Goal: Task Accomplishment & Management: Use online tool/utility

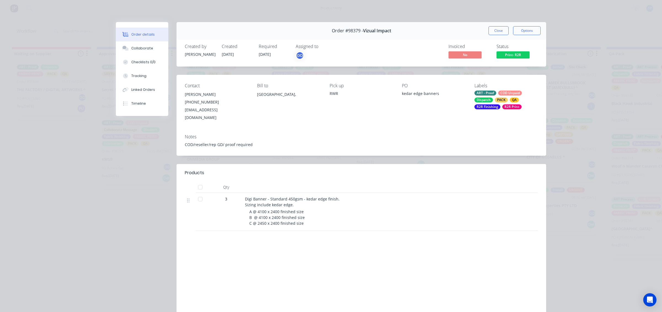
scroll to position [5, 0]
click at [491, 28] on button "Close" at bounding box center [498, 30] width 20 height 9
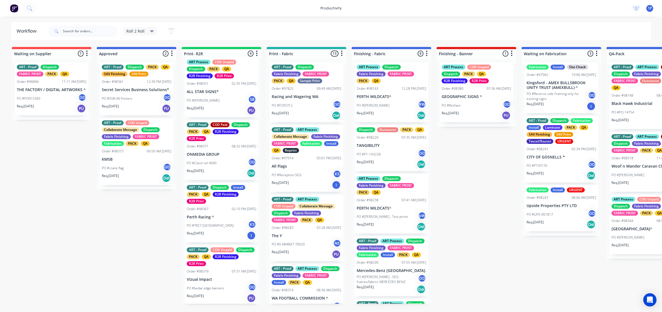
click at [456, 113] on p "Req. [DATE]" at bounding box center [450, 113] width 17 height 5
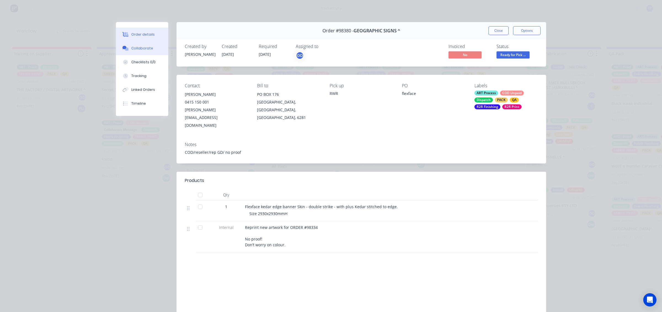
click at [138, 53] on button "Collaborate" at bounding box center [142, 48] width 52 height 14
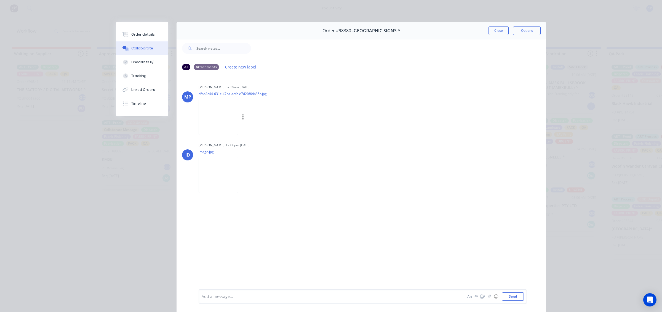
click at [206, 121] on img at bounding box center [219, 117] width 40 height 36
click at [490, 34] on button "Close" at bounding box center [498, 30] width 20 height 9
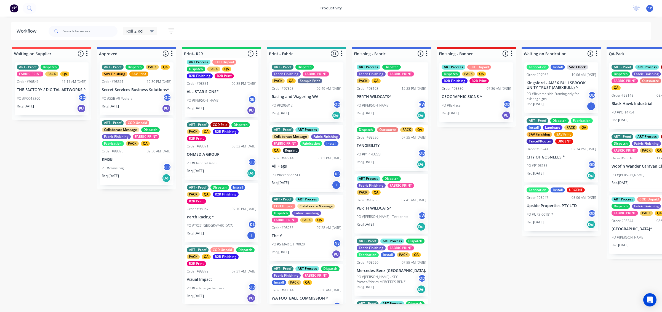
click at [225, 167] on div "PO #Client ref 4990 GD" at bounding box center [222, 163] width 70 height 10
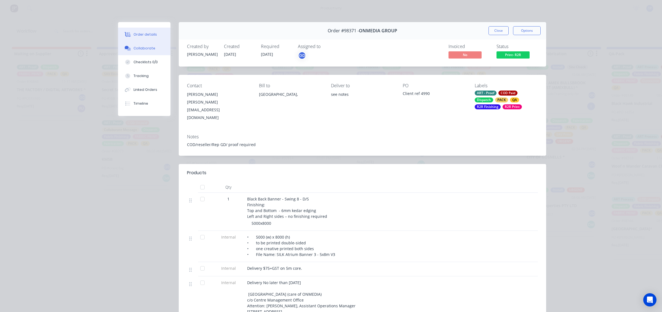
click at [149, 49] on div "Collaborate" at bounding box center [144, 48] width 22 height 5
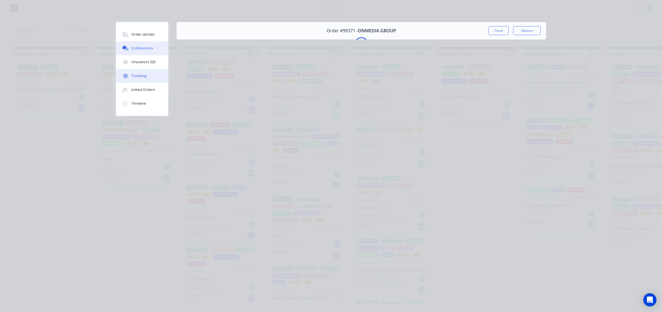
click at [149, 77] on button "Tracking" at bounding box center [142, 76] width 52 height 14
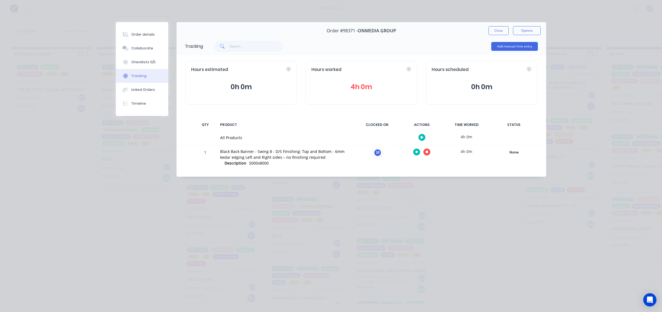
click at [428, 151] on button "button" at bounding box center [426, 151] width 7 height 7
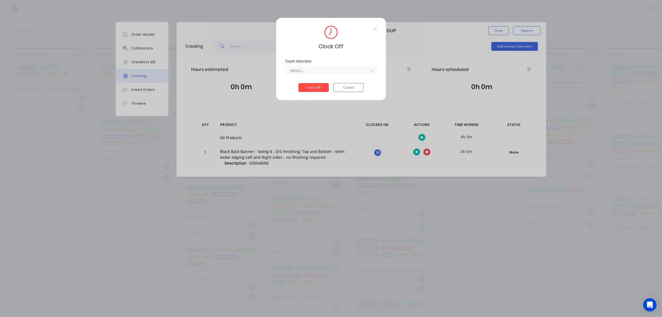
click at [428, 151] on div "Clock Off Team Member Select... Clock Off Cancel" at bounding box center [331, 158] width 662 height 317
click at [329, 75] on div "Team Member Select..." at bounding box center [331, 71] width 92 height 24
drag, startPoint x: 326, startPoint y: 66, endPoint x: 323, endPoint y: 71, distance: 5.8
click at [326, 67] on div "Select..." at bounding box center [327, 70] width 79 height 8
click at [319, 80] on div "1Roll to Roll Printing" at bounding box center [331, 82] width 92 height 10
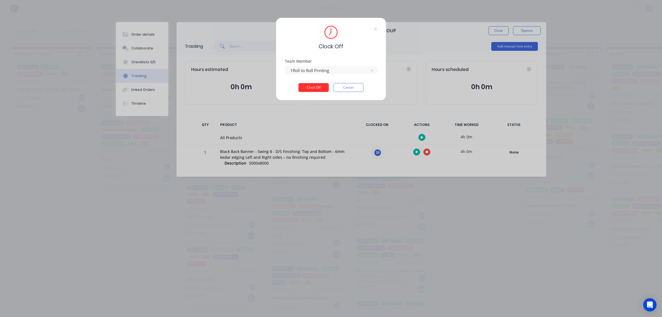
click at [314, 84] on button "Clock Off" at bounding box center [313, 87] width 30 height 9
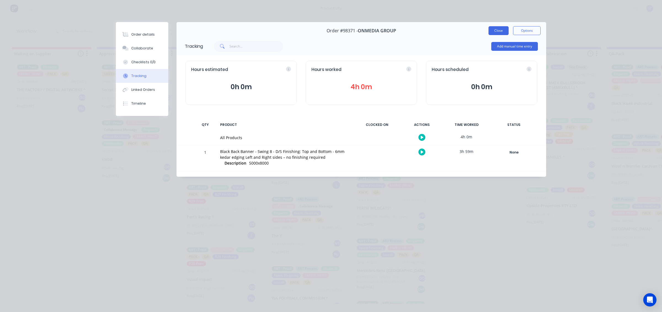
click at [488, 31] on button "Close" at bounding box center [498, 30] width 20 height 9
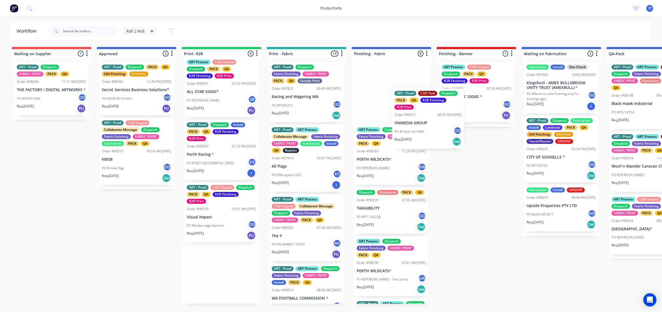
drag, startPoint x: 268, startPoint y: 154, endPoint x: 450, endPoint y: 129, distance: 183.2
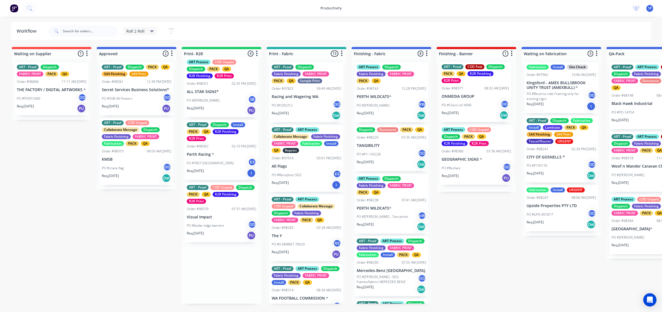
scroll to position [0, 0]
